Goal: Transaction & Acquisition: Obtain resource

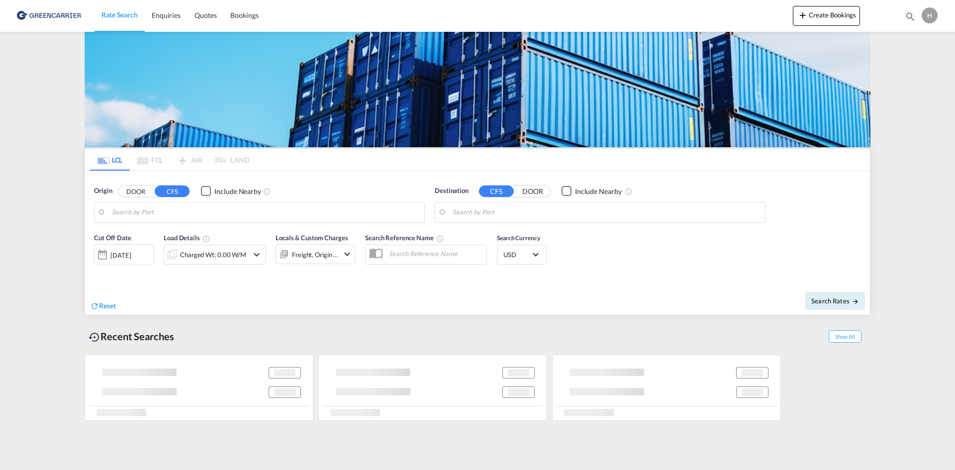
click at [214, 214] on input "Search by Port" at bounding box center [265, 212] width 307 height 15
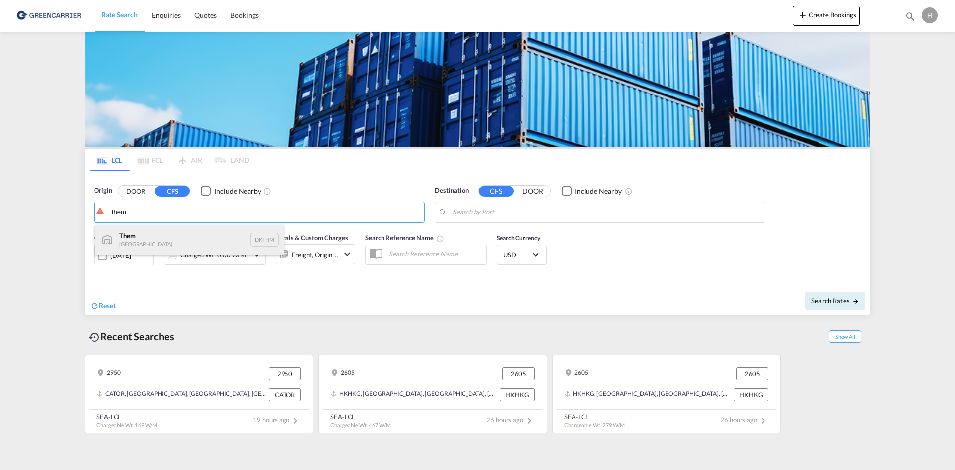
click at [157, 245] on div "Them Denmark DKTHM" at bounding box center [188, 240] width 189 height 30
type input "Them, DKTHM"
click at [509, 216] on body "Rate Search Enquiries Quotes Bookings Rate Search Enquiries" at bounding box center [477, 235] width 955 height 470
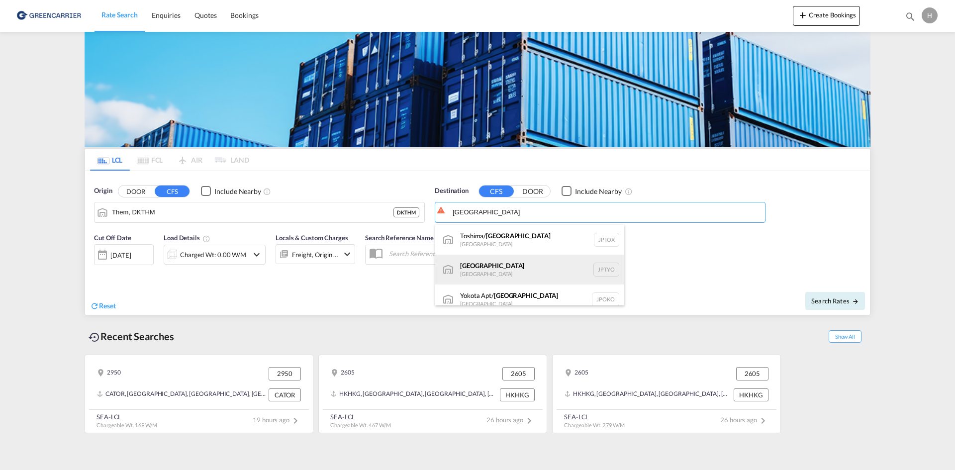
click at [502, 259] on div "Tokyo [GEOGRAPHIC_DATA] JPTYO" at bounding box center [529, 270] width 189 height 30
type input "[GEOGRAPHIC_DATA], JPTYO"
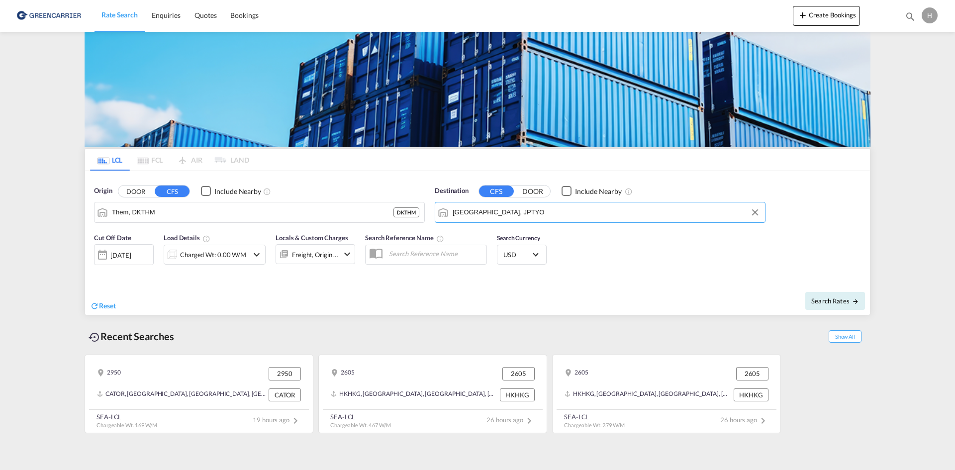
click at [182, 245] on div "Charged Wt: 0.00 W/M" at bounding box center [206, 255] width 84 height 20
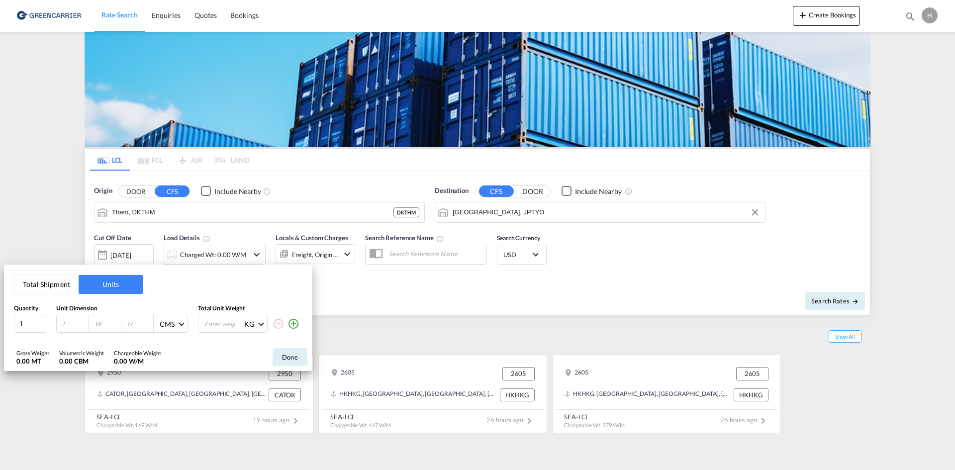
click at [52, 287] on button "Total Shipment" at bounding box center [46, 284] width 64 height 19
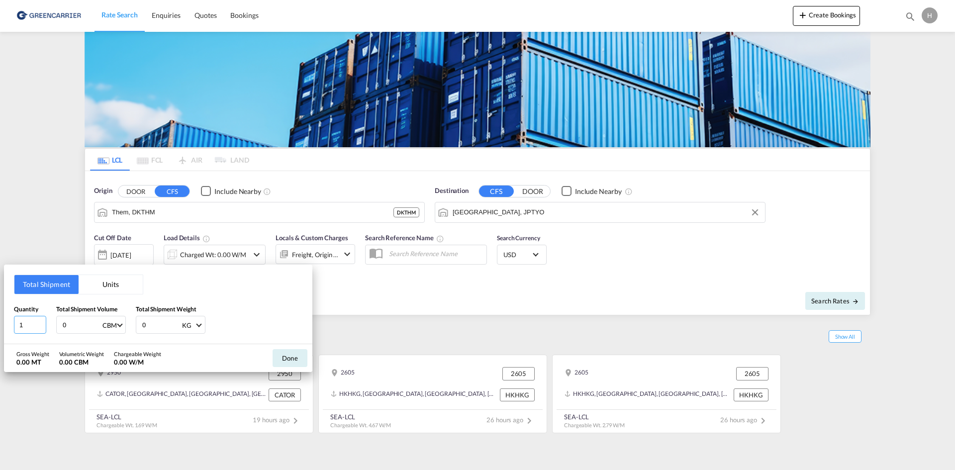
drag, startPoint x: 31, startPoint y: 322, endPoint x: 24, endPoint y: 322, distance: 7.5
click at [24, 322] on input "1" at bounding box center [30, 325] width 32 height 18
type input "13"
click at [73, 318] on input "13" at bounding box center [82, 324] width 40 height 17
type input "13.568"
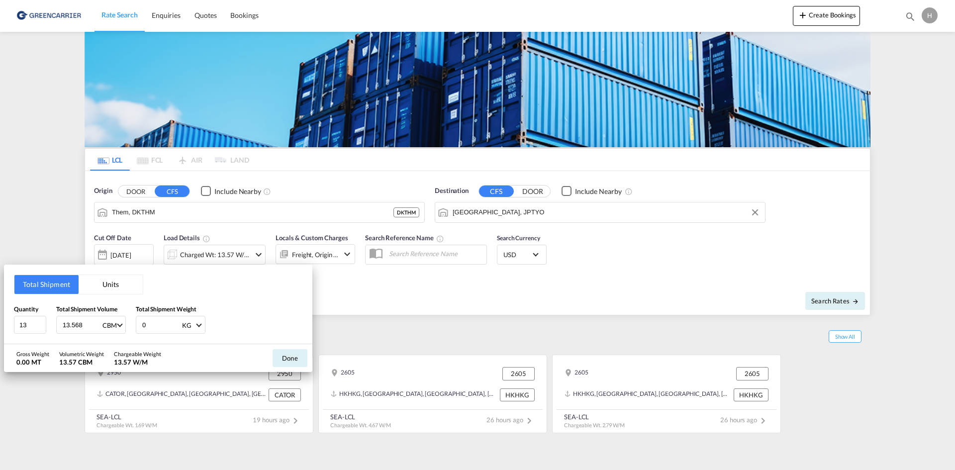
drag, startPoint x: 151, startPoint y: 327, endPoint x: 145, endPoint y: 326, distance: 6.0
click at [146, 326] on input "0" at bounding box center [161, 324] width 40 height 17
type input "1151"
click at [301, 358] on button "Done" at bounding box center [289, 358] width 35 height 18
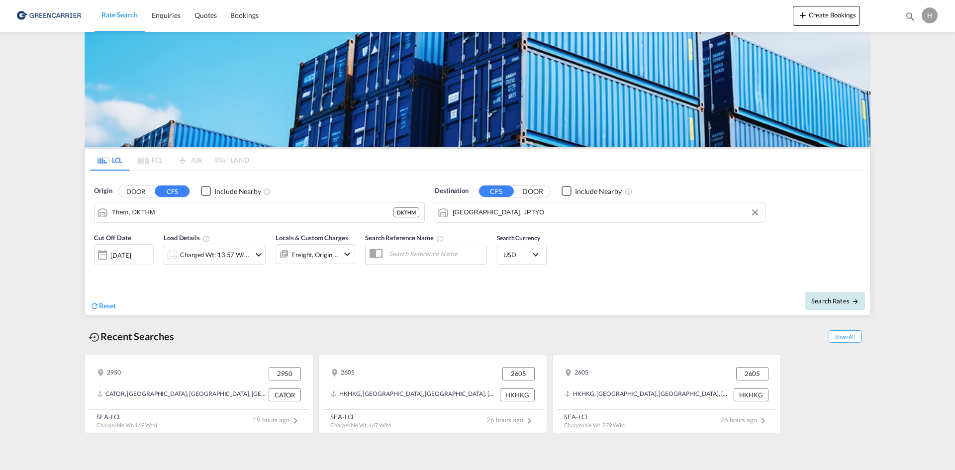
click at [851, 295] on button "Search Rates" at bounding box center [835, 301] width 60 height 18
type input "DKTHM to JPTYO / [DATE]"
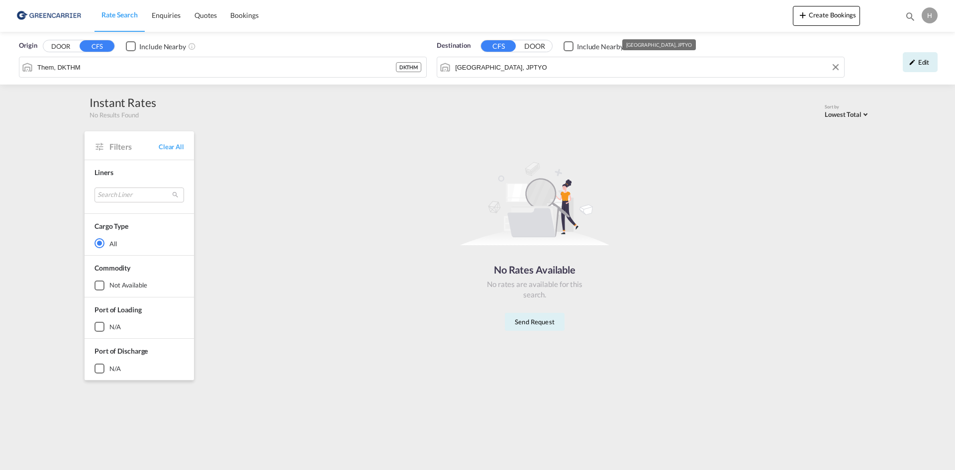
click at [540, 65] on input "[GEOGRAPHIC_DATA], JPTYO" at bounding box center [647, 67] width 384 height 15
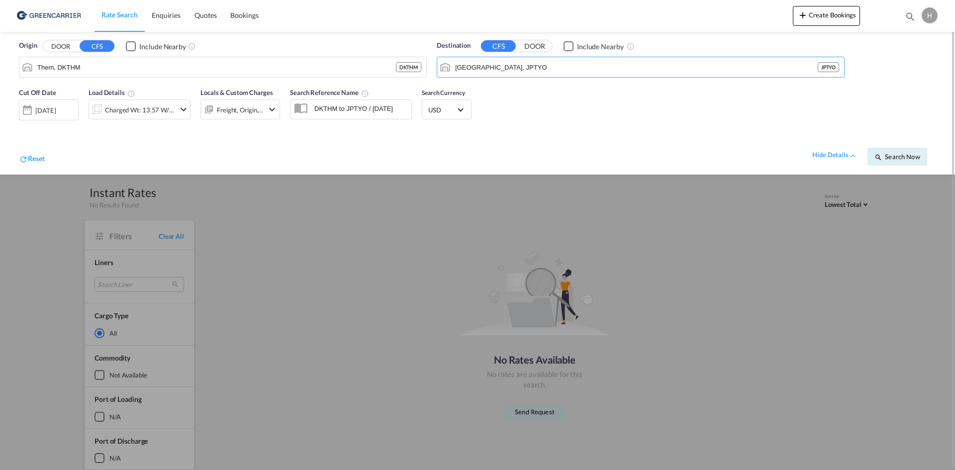
click at [453, 111] on span "USD" at bounding box center [442, 109] width 28 height 9
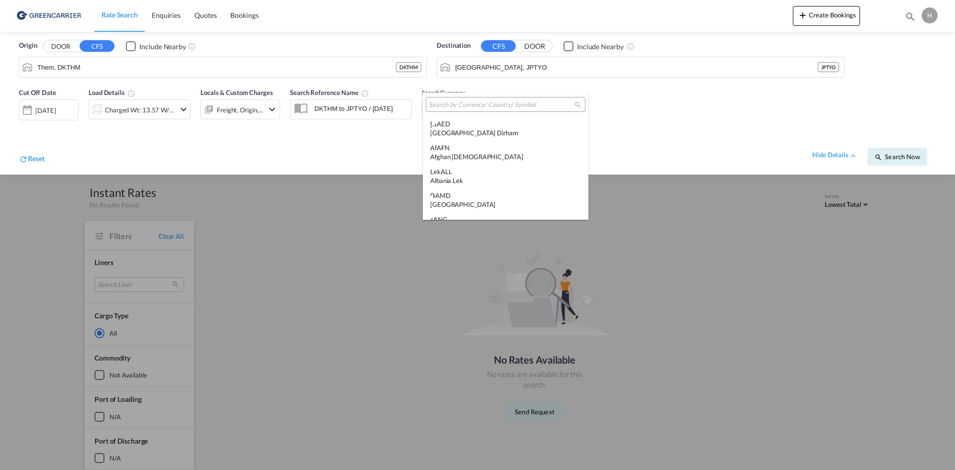
scroll to position [3433, 0]
click at [71, 44] on md-backdrop at bounding box center [477, 235] width 955 height 470
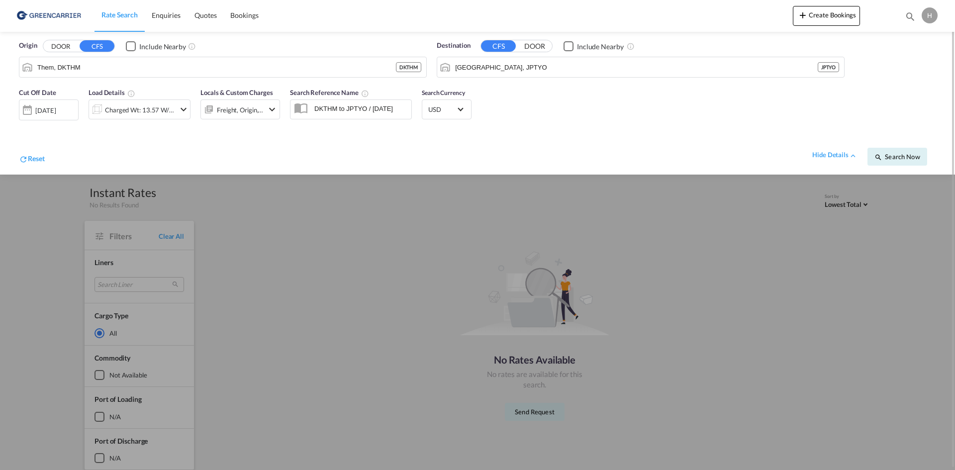
click at [63, 44] on button "DOOR" at bounding box center [60, 46] width 35 height 11
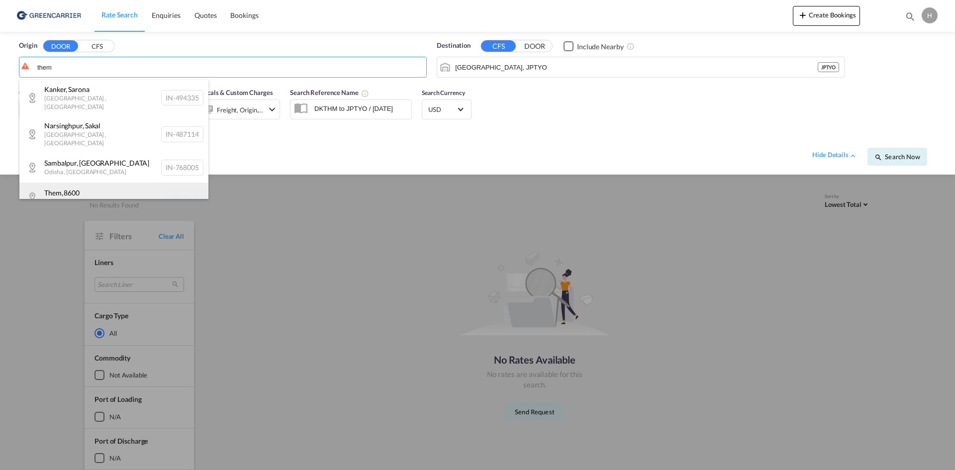
click at [81, 186] on div "Them , 8600 [GEOGRAPHIC_DATA] DK-8600" at bounding box center [113, 197] width 189 height 30
type input "DK-8600, Them"
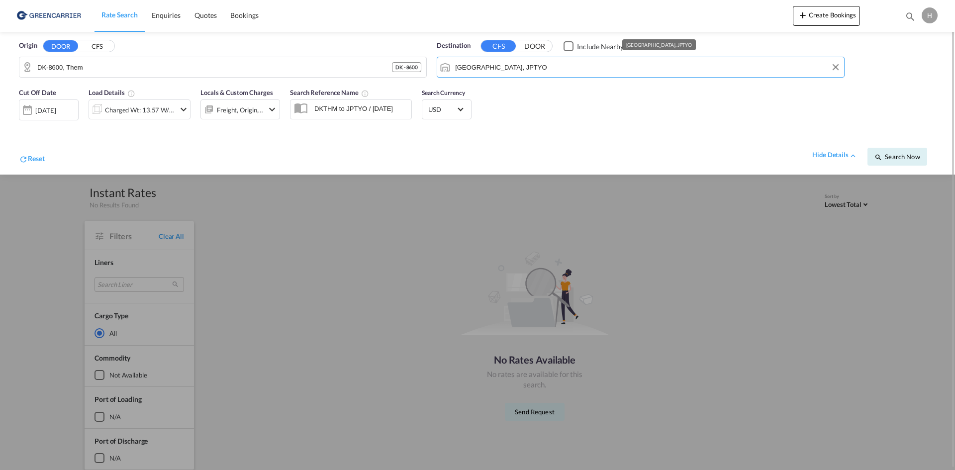
click at [456, 67] on input "[GEOGRAPHIC_DATA], JPTYO" at bounding box center [647, 67] width 384 height 15
click at [441, 109] on span "USD" at bounding box center [442, 109] width 28 height 9
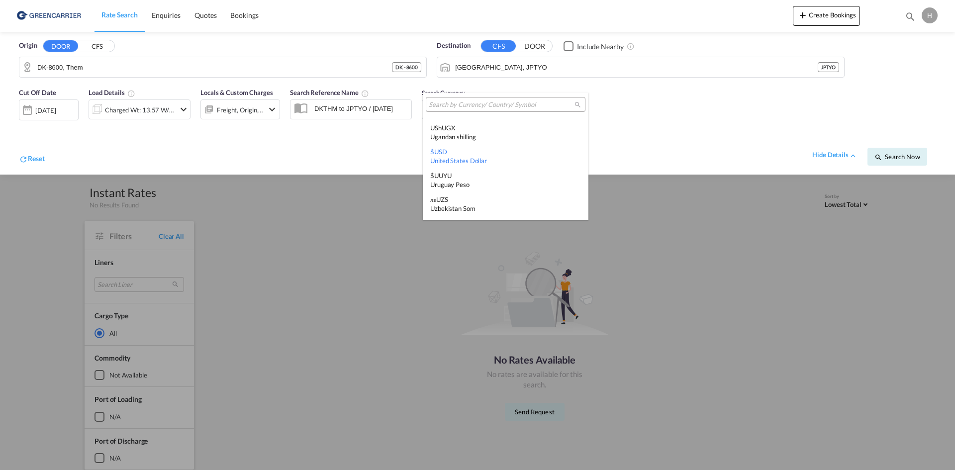
click at [456, 108] on input "search" at bounding box center [502, 104] width 146 height 9
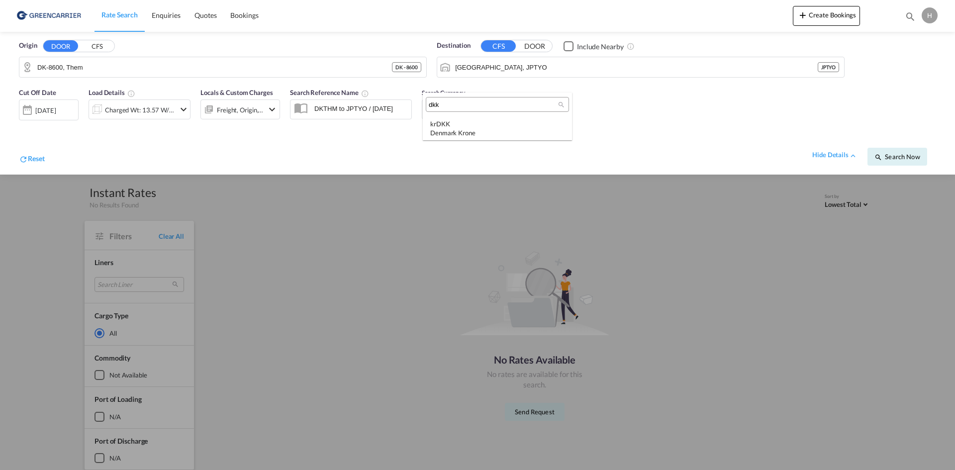
scroll to position [0, 0]
type input "dkk"
click at [457, 120] on div "kr DKK Denmark Krone" at bounding box center [497, 128] width 134 height 18
click at [897, 154] on span "Search Now" at bounding box center [896, 157] width 45 height 8
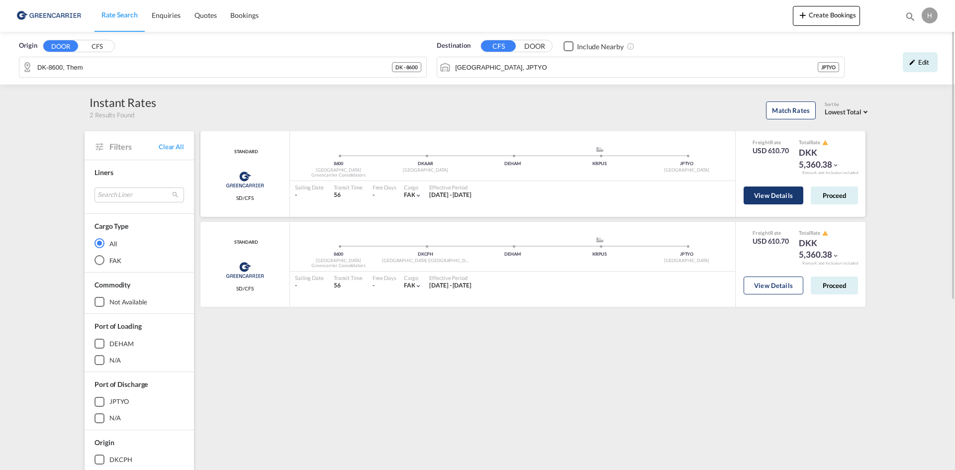
click at [778, 200] on button "View Details" at bounding box center [773, 195] width 60 height 18
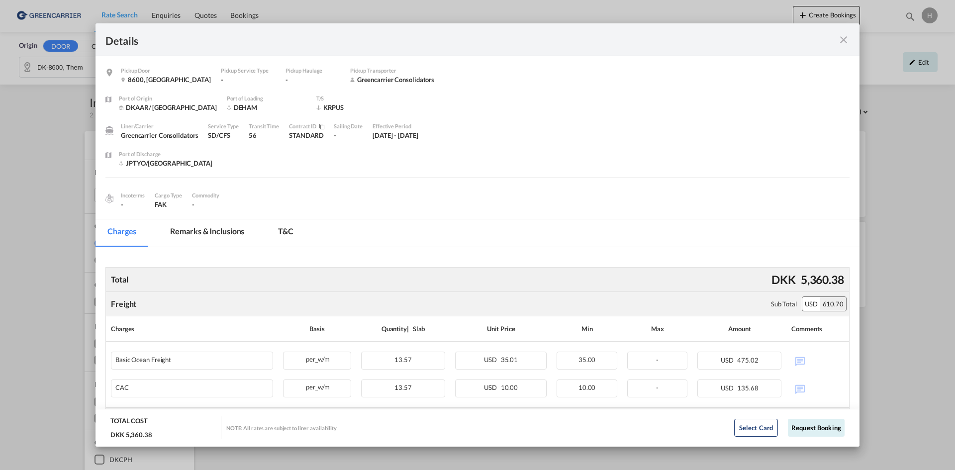
drag, startPoint x: 840, startPoint y: 37, endPoint x: 746, endPoint y: 5, distance: 99.2
click at [840, 37] on md-icon "icon-close fg-AAA8AD m-0 cursor" at bounding box center [843, 40] width 12 height 12
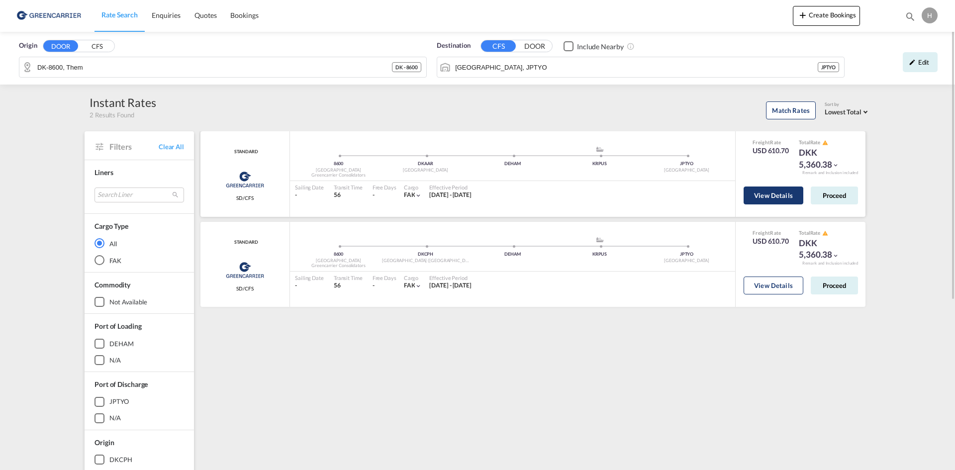
click at [761, 195] on button "View Details" at bounding box center [773, 195] width 60 height 18
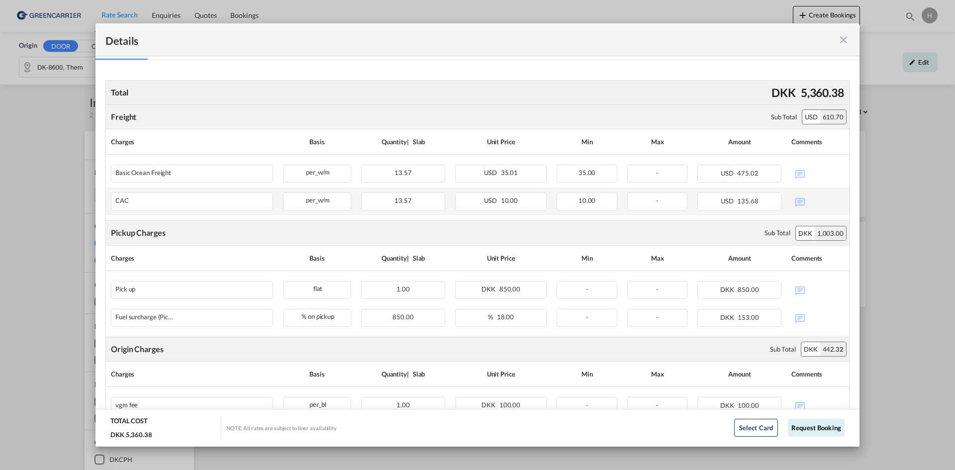
scroll to position [199, 0]
